Goal: Check status: Check status

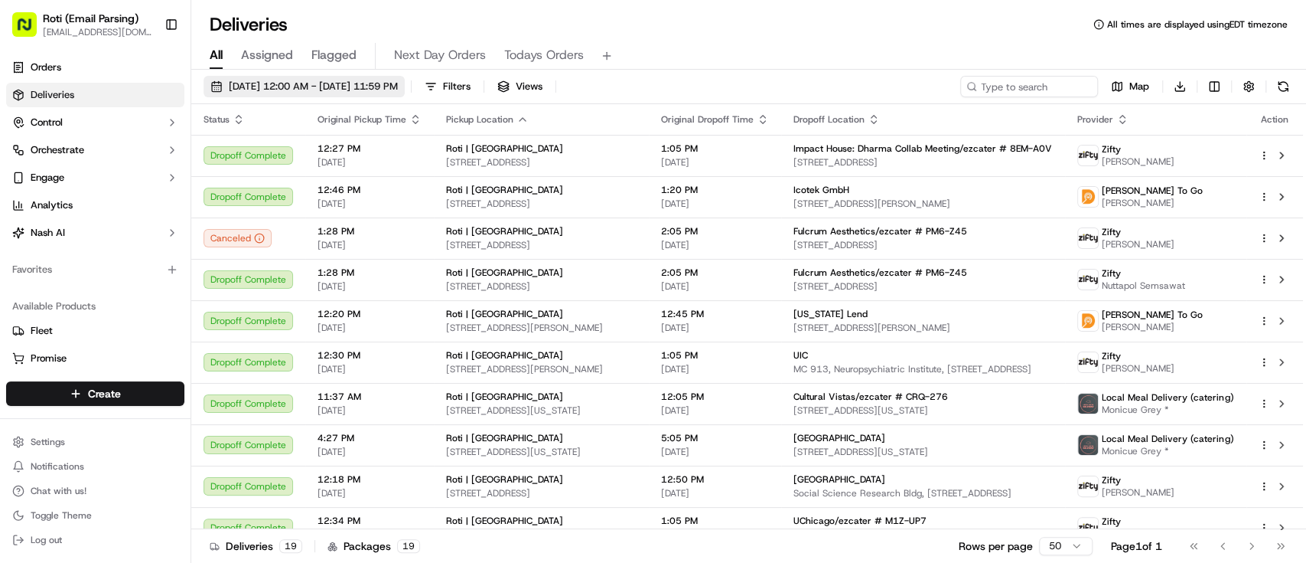
drag, startPoint x: 0, startPoint y: 0, endPoint x: 262, endPoint y: 95, distance: 278.4
click at [262, 95] on button "[DATE] 12:00 AM - [DATE] 11:59 PM" at bounding box center [304, 86] width 201 height 21
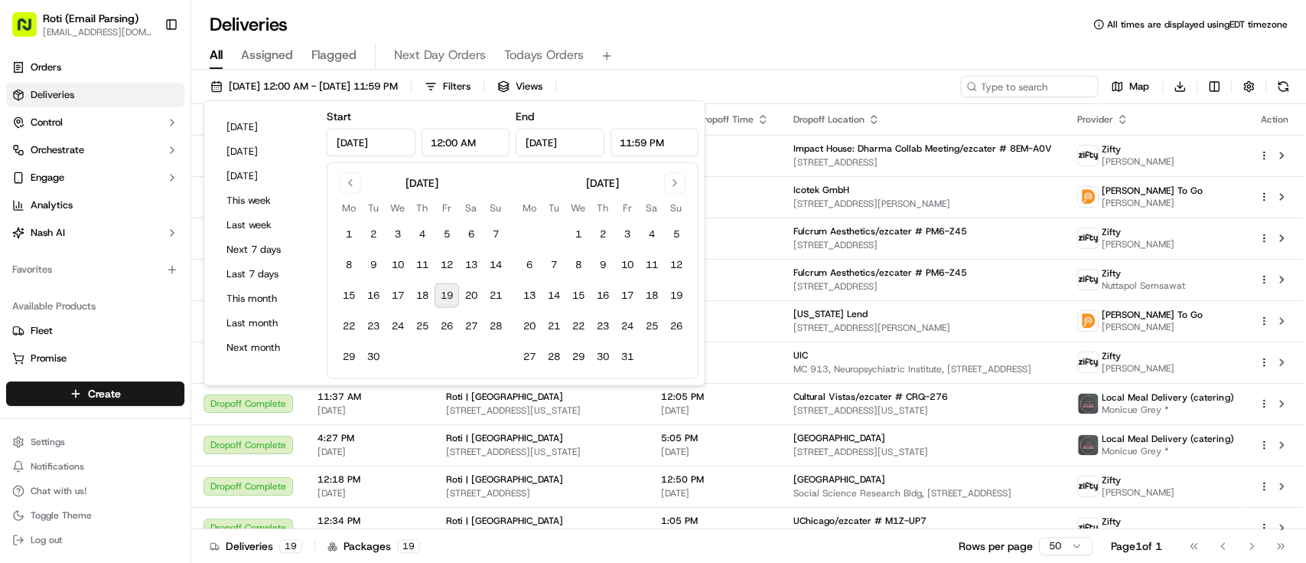
click at [457, 302] on button "19" at bounding box center [447, 295] width 24 height 24
type input "[DATE]"
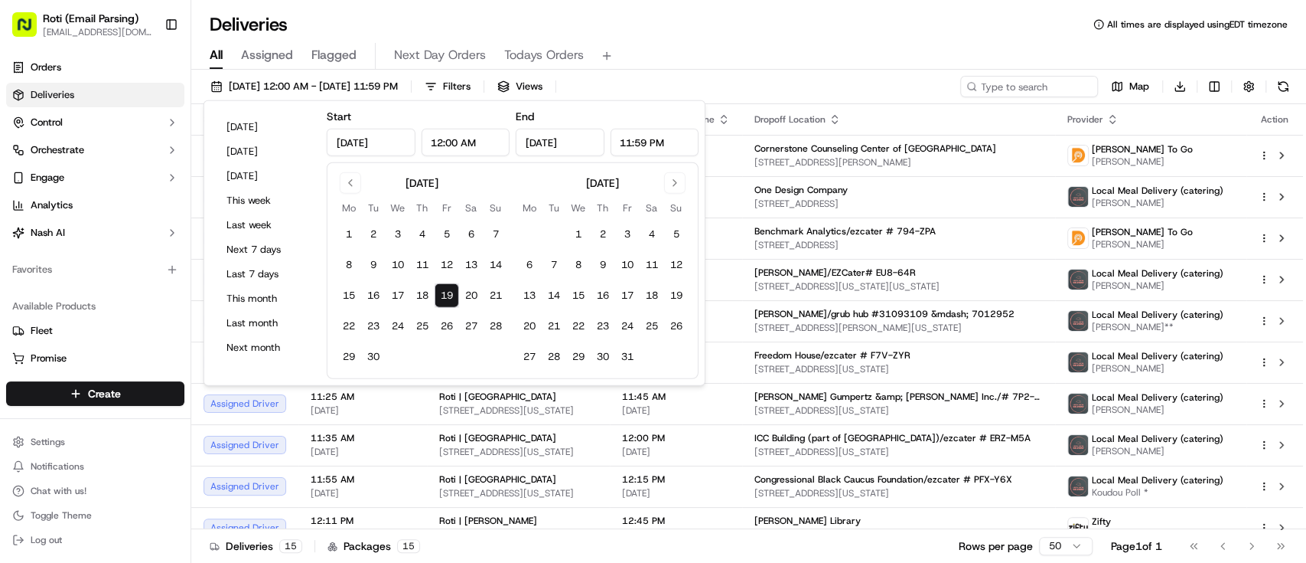
click at [709, 57] on div "All Assigned Flagged Next Day Orders Todays Orders" at bounding box center [748, 56] width 1115 height 27
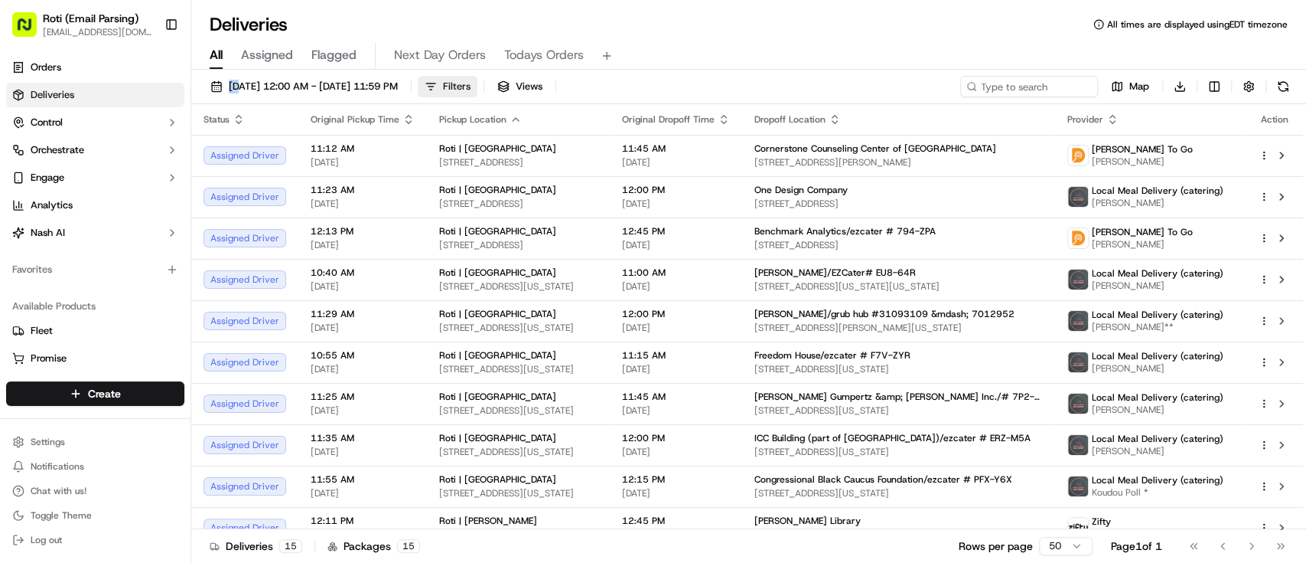
click at [478, 94] on button "Filters" at bounding box center [448, 86] width 60 height 21
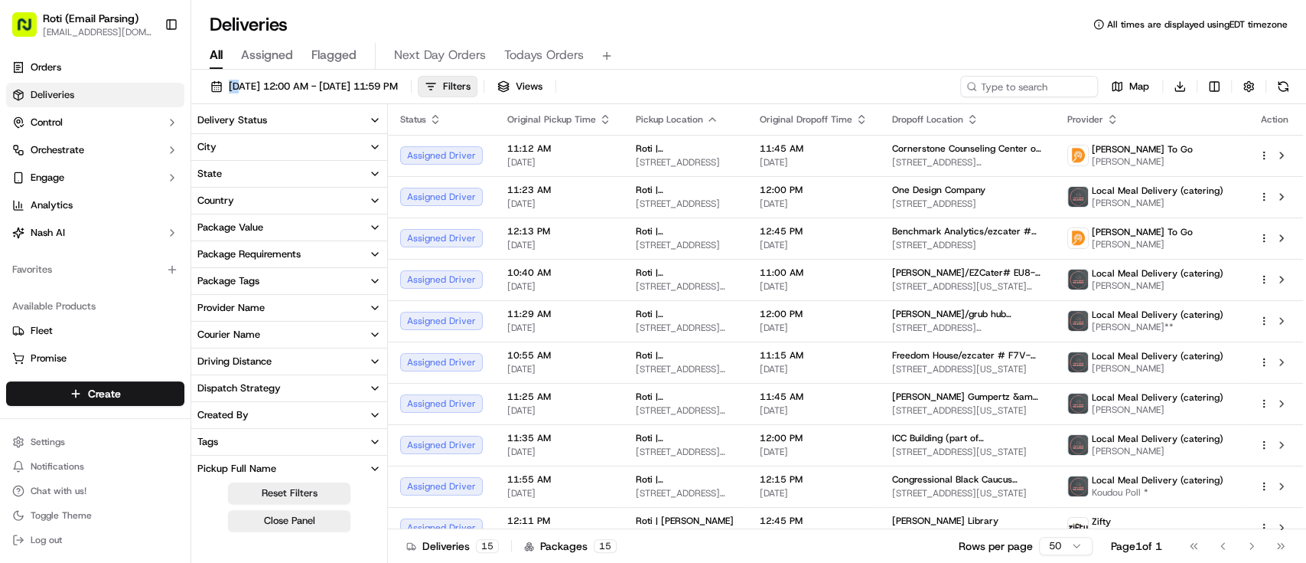
click at [233, 129] on button "Delivery Status" at bounding box center [289, 120] width 196 height 26
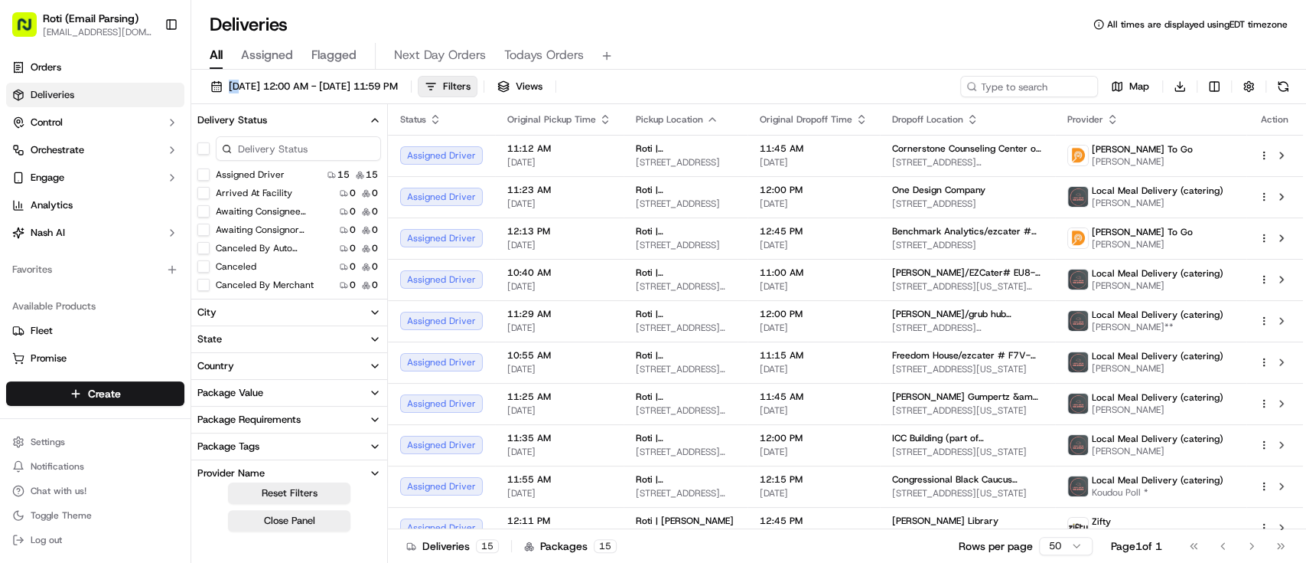
click at [201, 150] on button "button" at bounding box center [203, 148] width 12 height 12
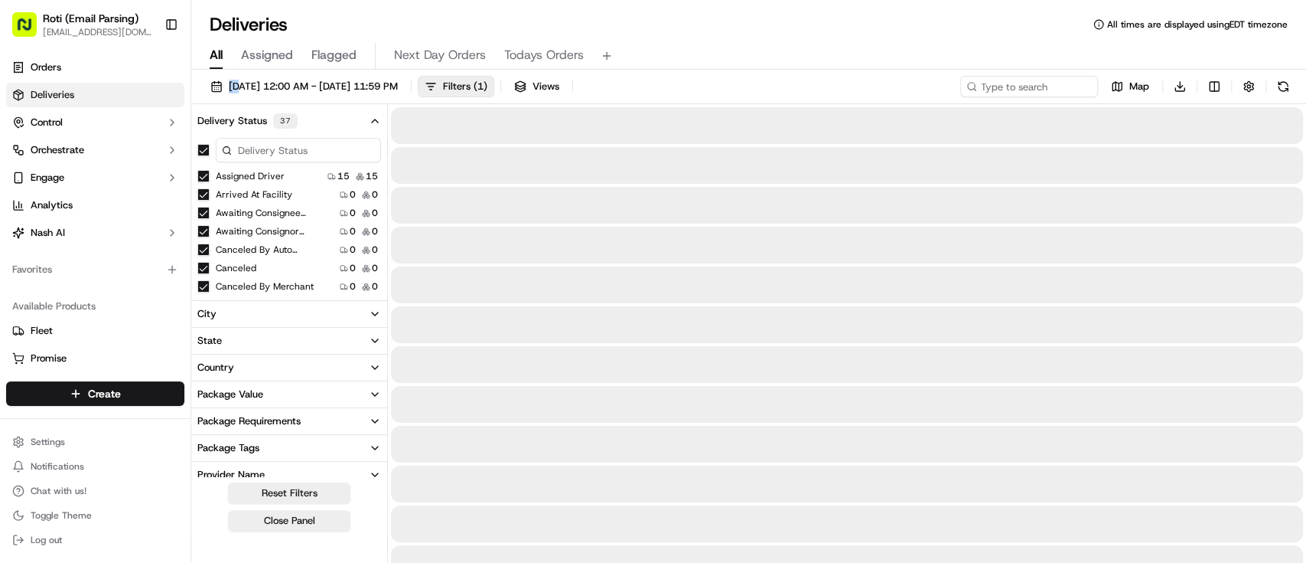
click at [204, 266] on button "Canceled" at bounding box center [203, 268] width 12 height 12
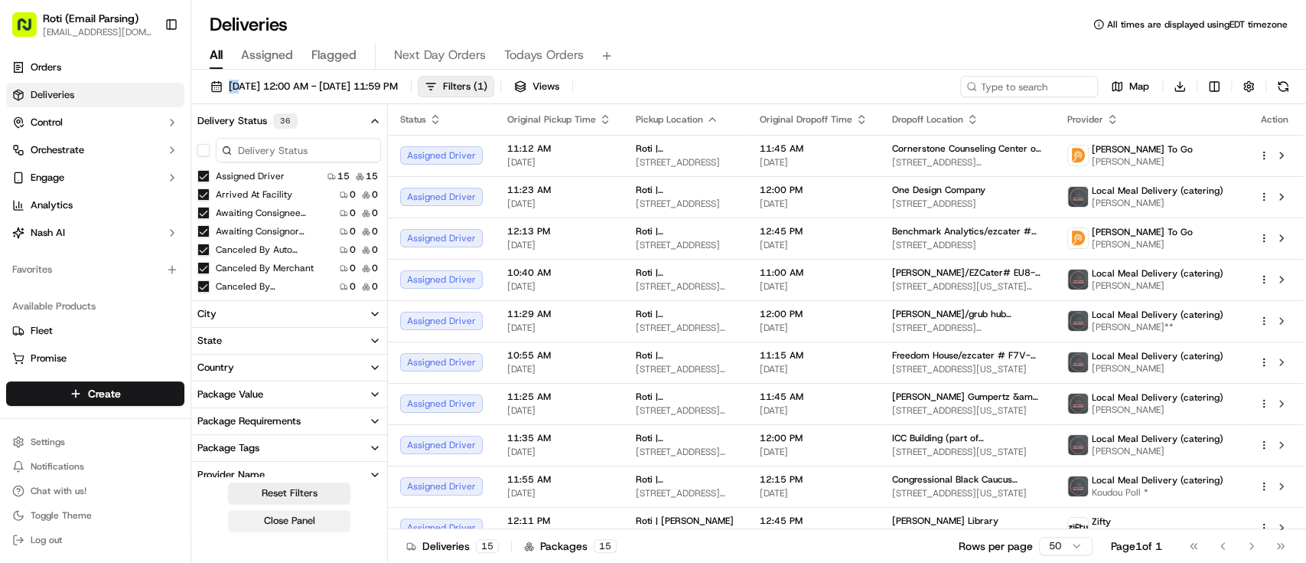
click at [310, 514] on button "Close Panel" at bounding box center [289, 520] width 122 height 21
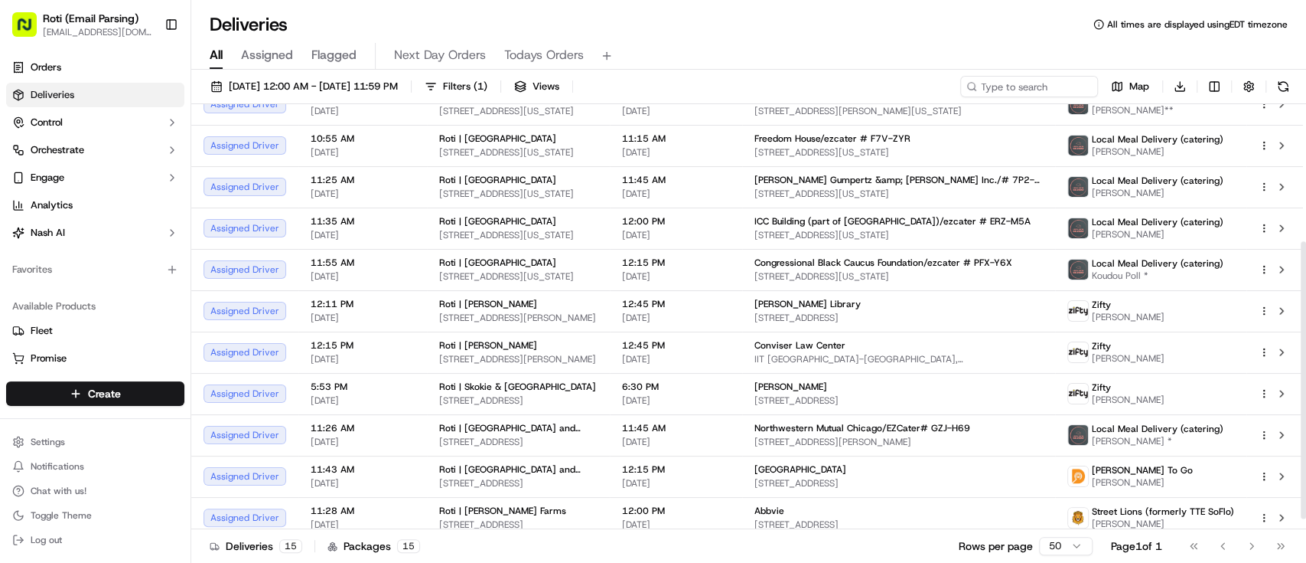
scroll to position [225, 0]
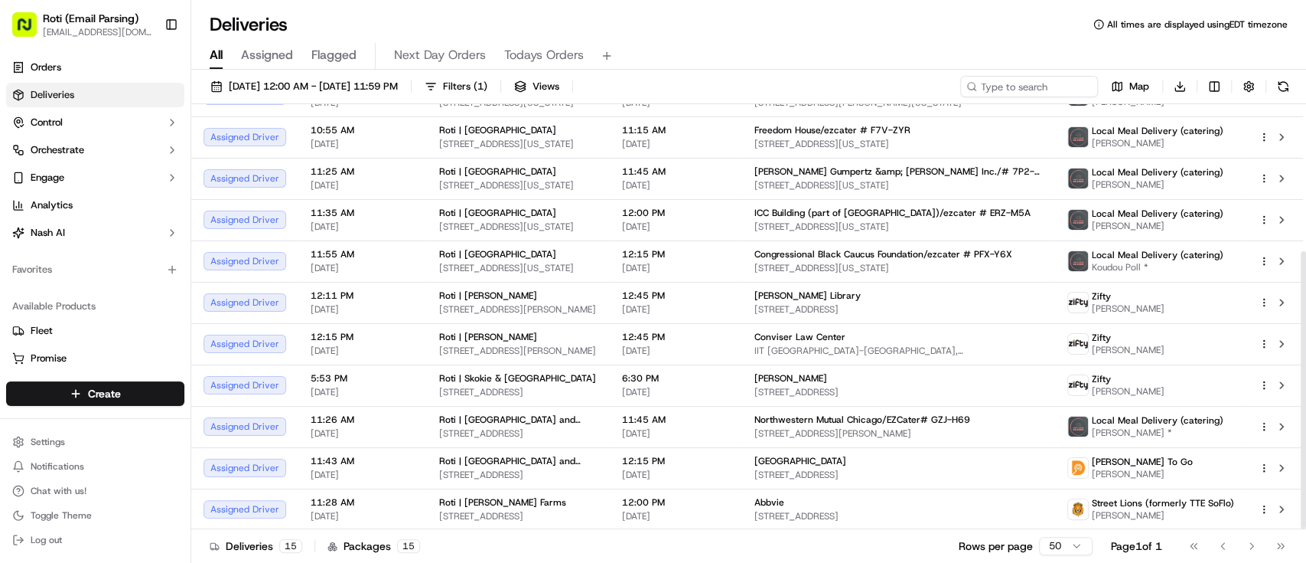
drag, startPoint x: 1305, startPoint y: 160, endPoint x: 1290, endPoint y: 377, distance: 217.8
click at [1301, 377] on div at bounding box center [1303, 389] width 5 height 277
click at [1244, 79] on button "button" at bounding box center [1248, 86] width 21 height 21
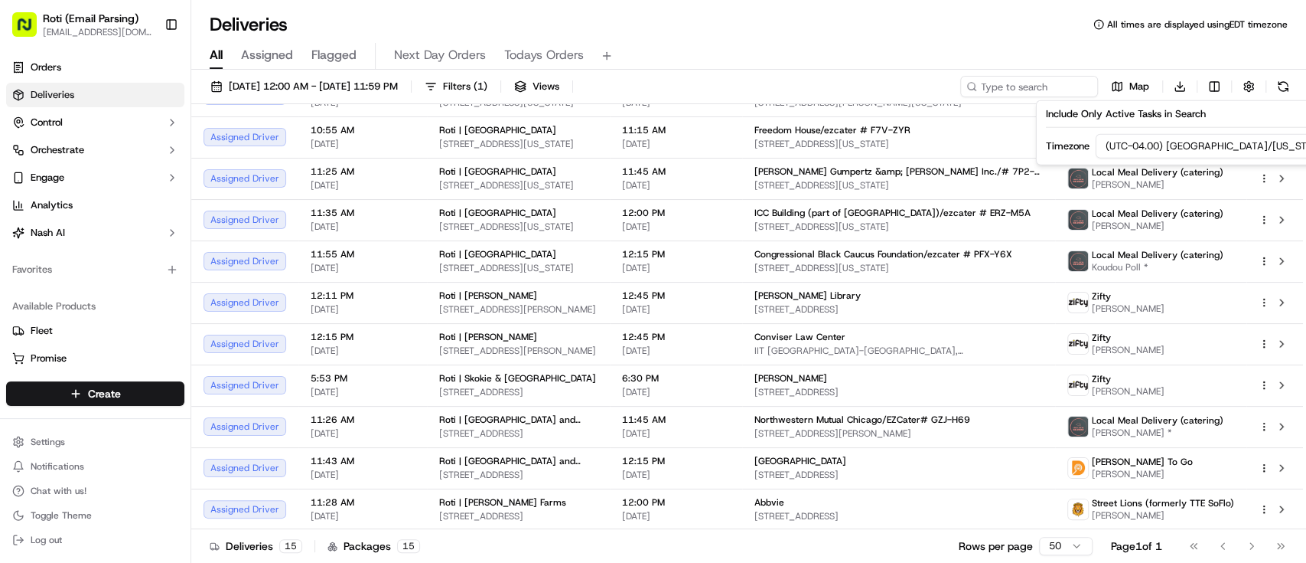
click at [1137, 158] on div "Include Only Active Tasks in Search Timezone (UTC-04.00) [GEOGRAPHIC_DATA]/[US_…" at bounding box center [1208, 132] width 344 height 65
click at [1133, 146] on html "Roti (Email Parsing) [EMAIL_ADDRESS][DOMAIN_NAME] Toggle Sidebar Orders Deliver…" at bounding box center [653, 281] width 1306 height 563
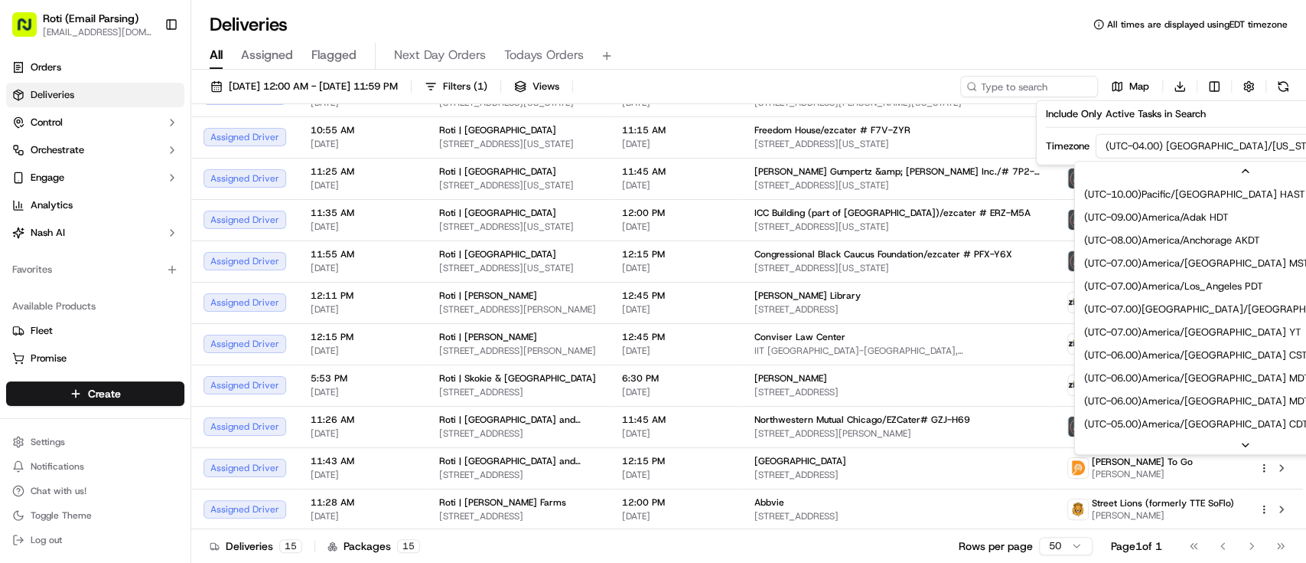
scroll to position [115, 0]
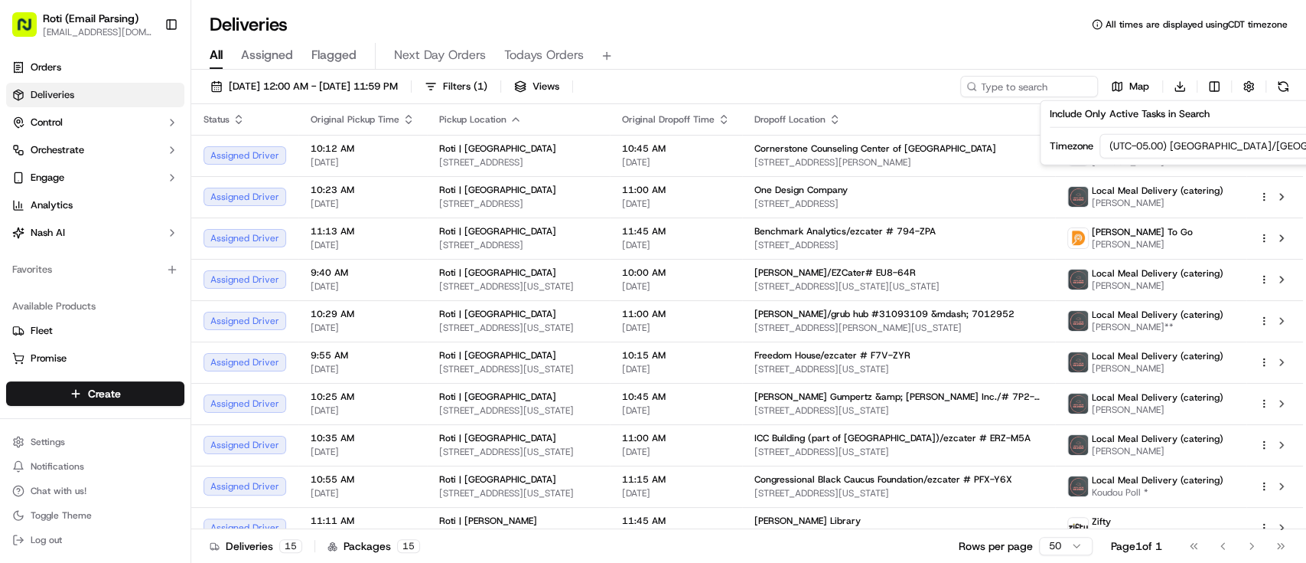
click at [899, 28] on div "Deliveries All times are displayed using CDT timezone" at bounding box center [748, 24] width 1115 height 24
